Goal: Transaction & Acquisition: Book appointment/travel/reservation

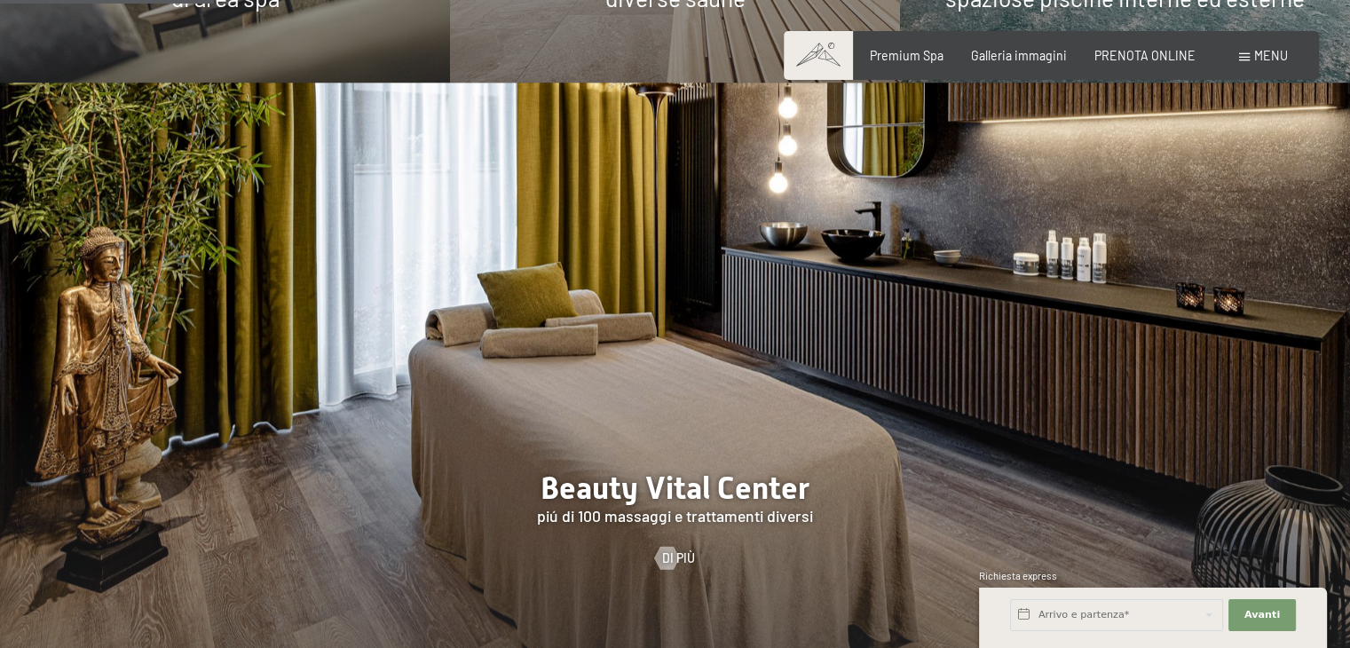
scroll to position [1834, 0]
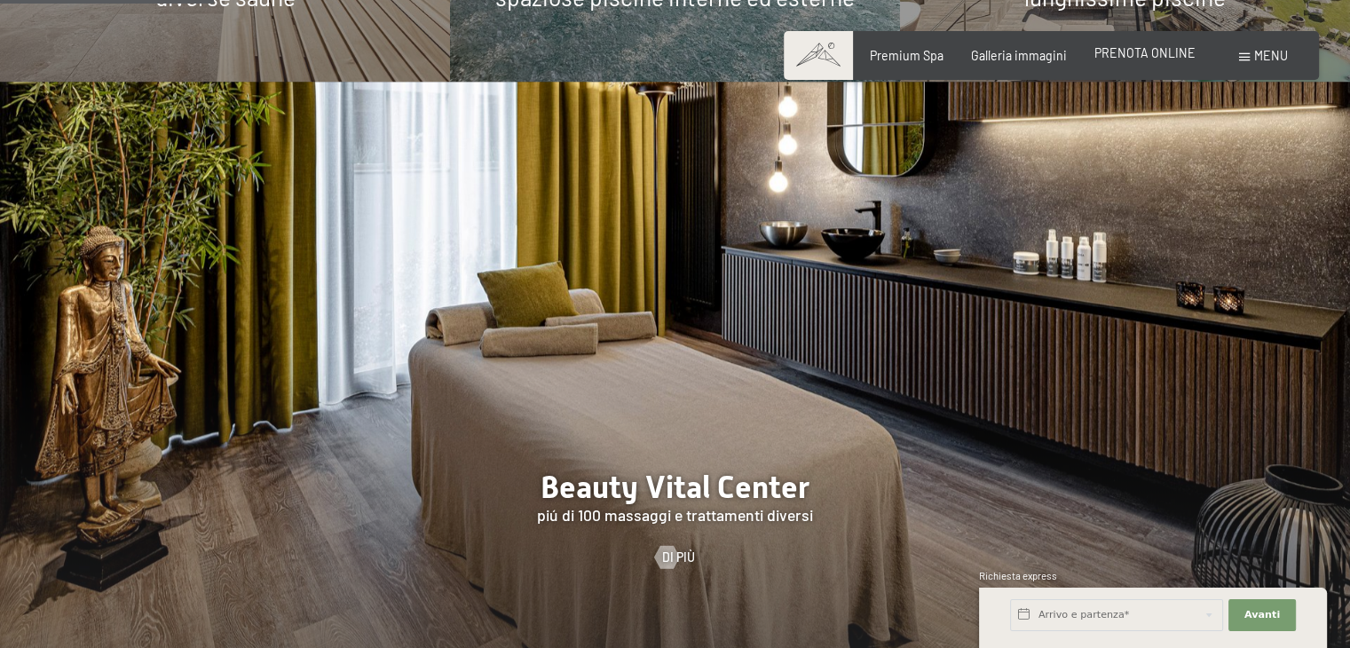
click at [1170, 50] on span "PRENOTA ONLINE" at bounding box center [1144, 52] width 101 height 15
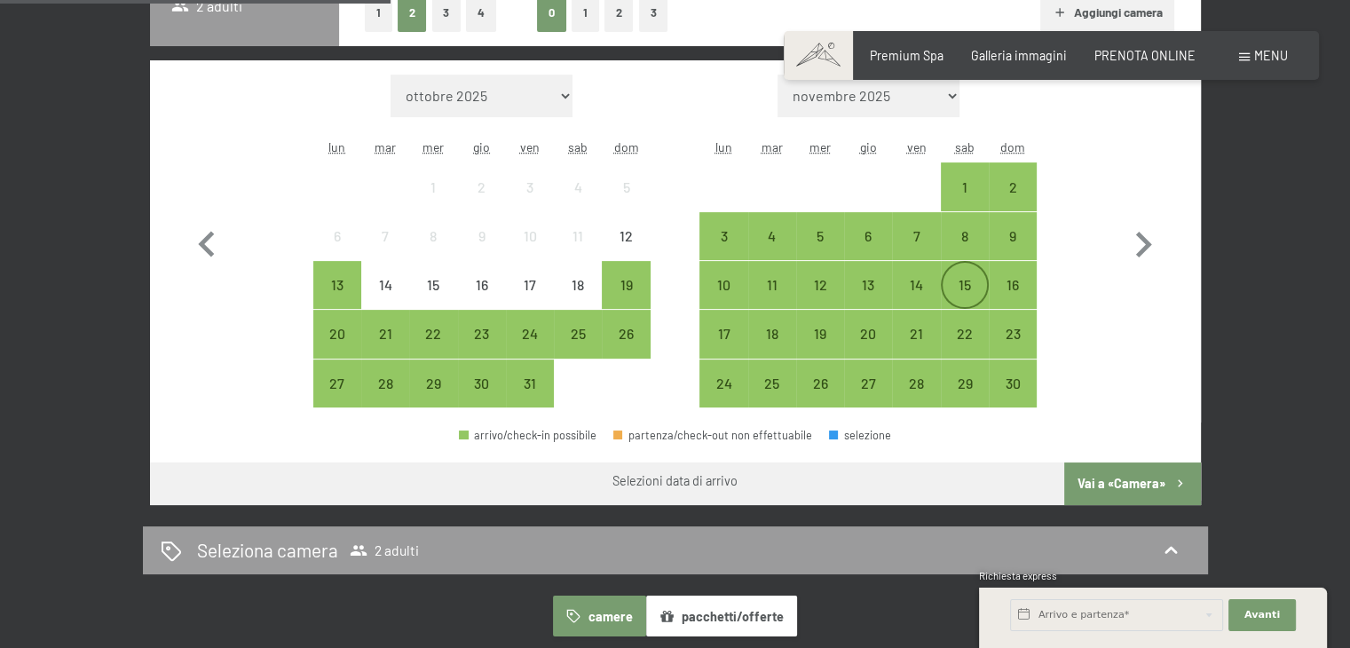
click at [959, 279] on div "15" at bounding box center [964, 300] width 44 height 44
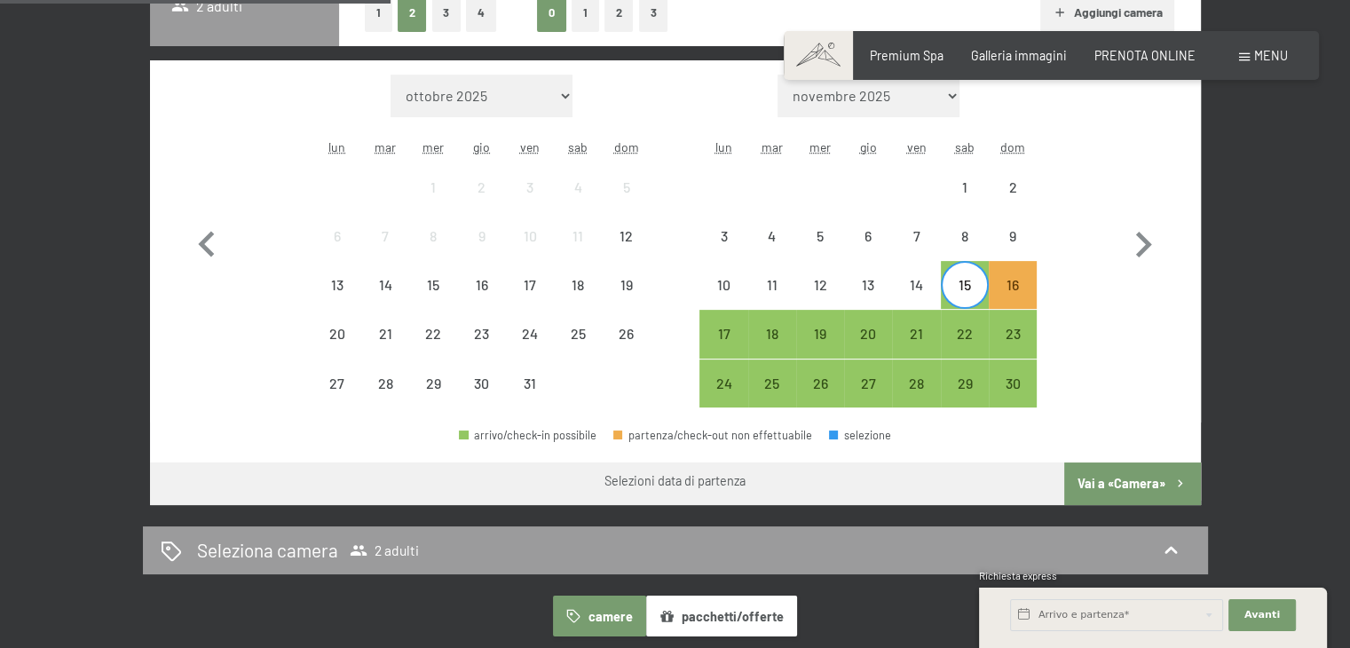
click at [1037, 291] on div "Mese/anno ottobre 2025 novembre 2025 dicembre 2025 gennaio 2026 febbraio 2026 m…" at bounding box center [675, 242] width 988 height 334
click at [1014, 279] on div "16" at bounding box center [1012, 300] width 44 height 44
